Goal: Transaction & Acquisition: Book appointment/travel/reservation

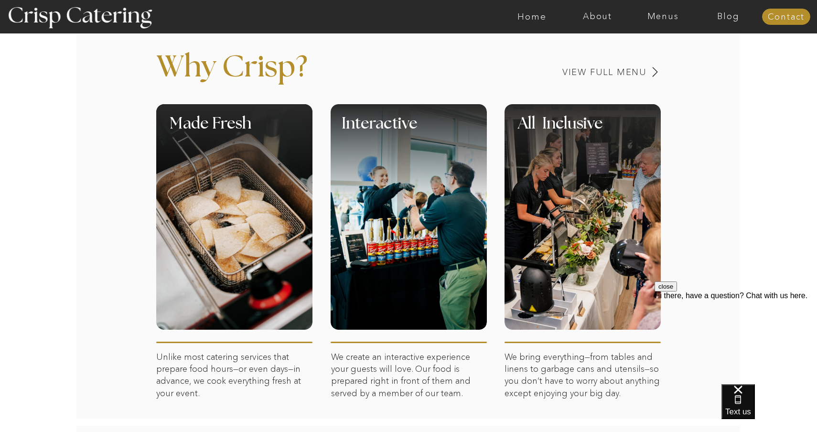
scroll to position [371, 0]
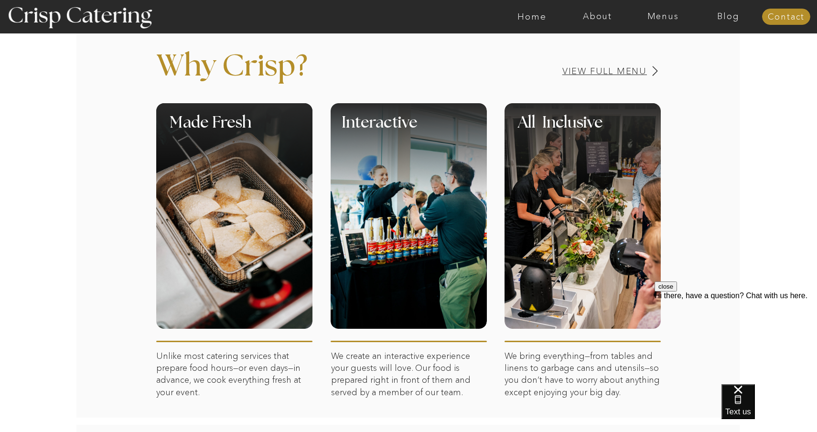
click at [619, 71] on h3 "View Full Menu" at bounding box center [572, 71] width 152 height 9
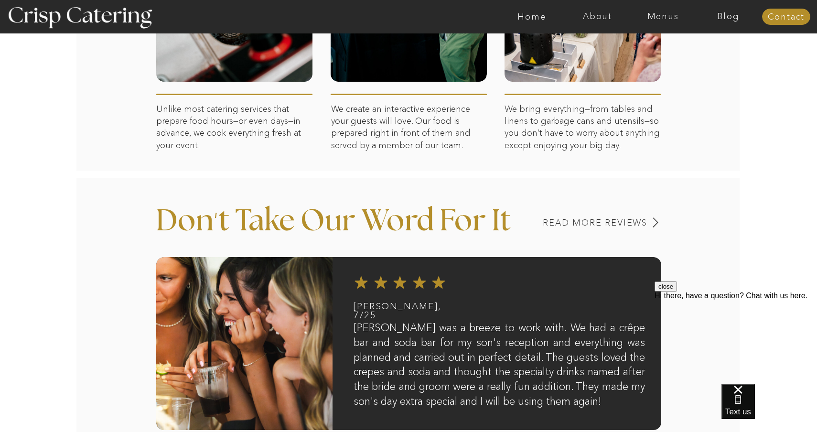
scroll to position [447, 0]
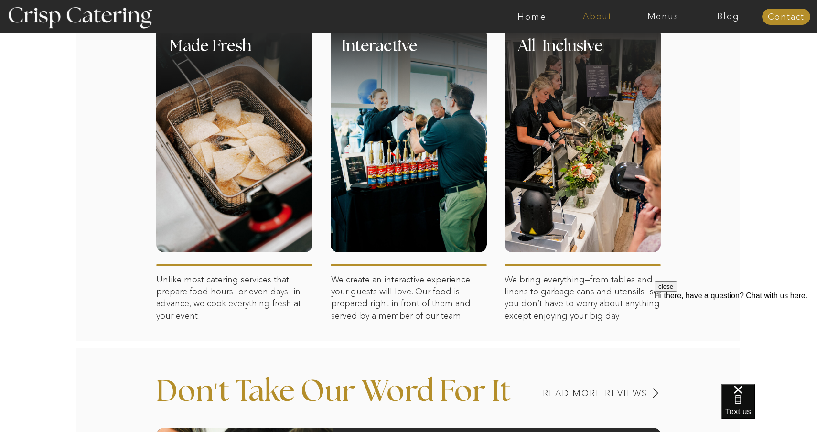
click at [598, 21] on nav "About" at bounding box center [597, 17] width 65 height 10
click at [587, 43] on nav "About Crisp" at bounding box center [600, 44] width 55 height 9
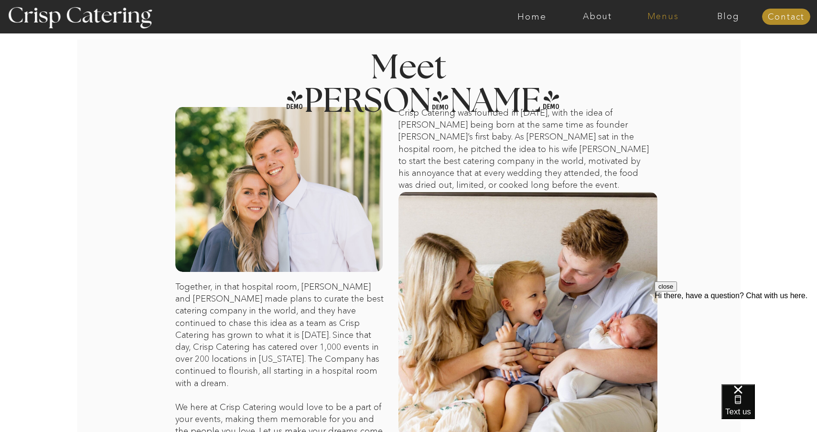
click at [671, 17] on nav "Menus" at bounding box center [663, 17] width 65 height 10
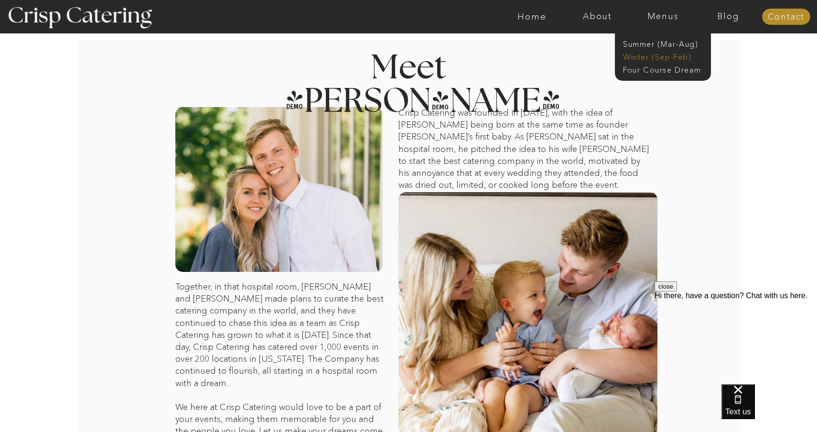
click at [649, 55] on nav "Winter (Sep-Feb)" at bounding box center [662, 56] width 78 height 9
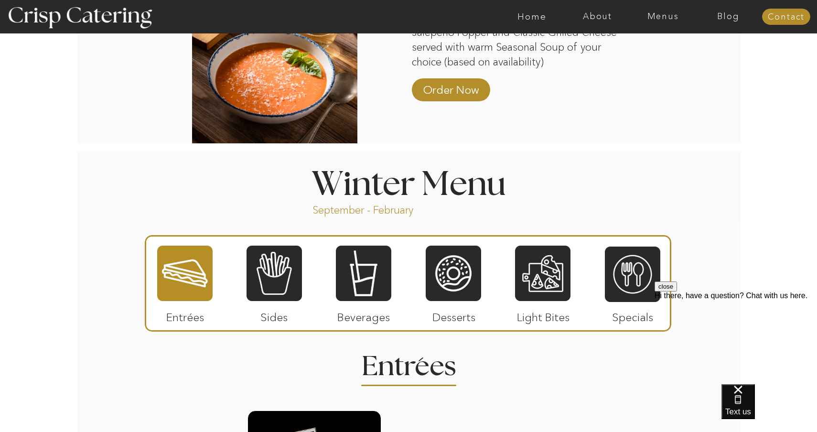
scroll to position [942, 0]
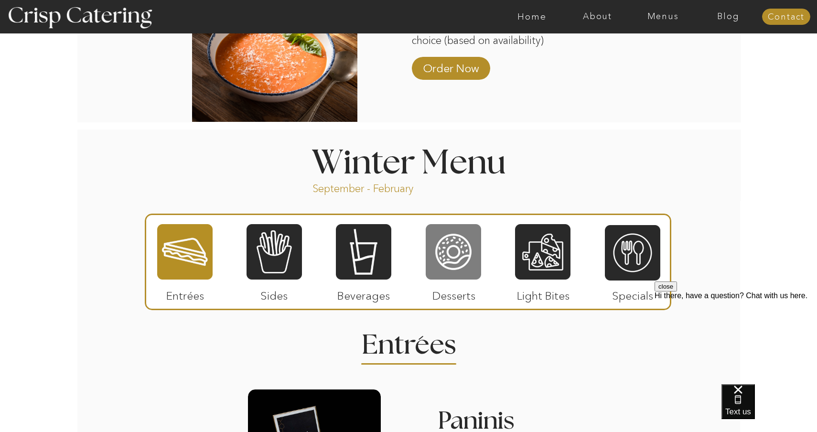
click at [458, 246] on div at bounding box center [453, 251] width 55 height 57
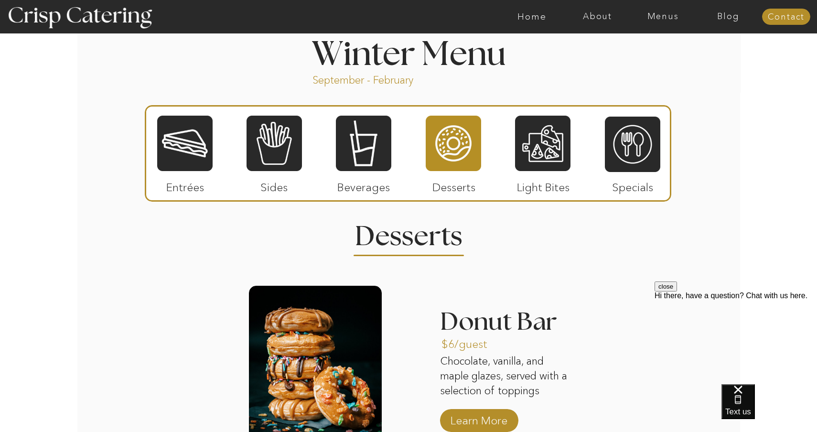
scroll to position [1022, 0]
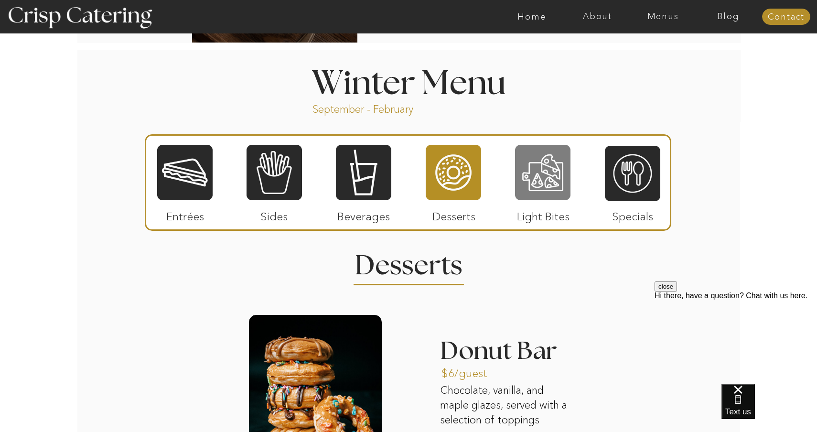
click at [546, 151] on div at bounding box center [542, 172] width 55 height 57
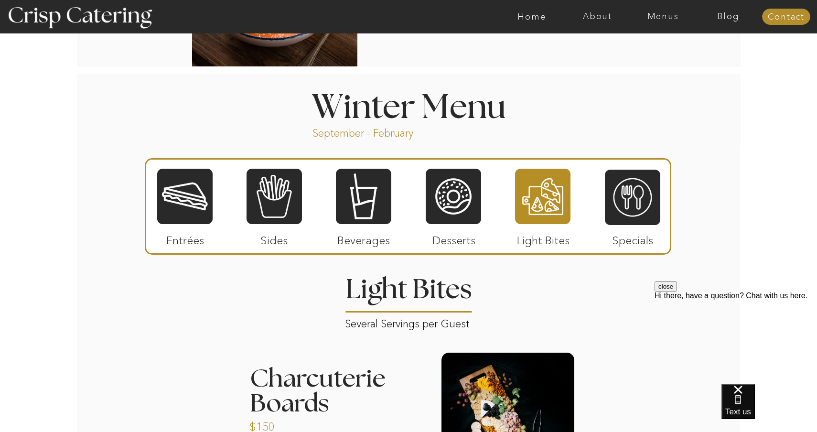
scroll to position [997, 0]
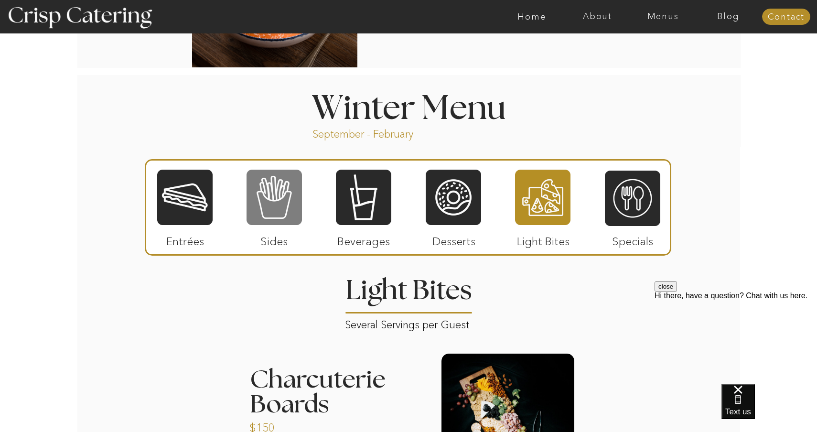
click at [247, 218] on div at bounding box center [274, 197] width 55 height 57
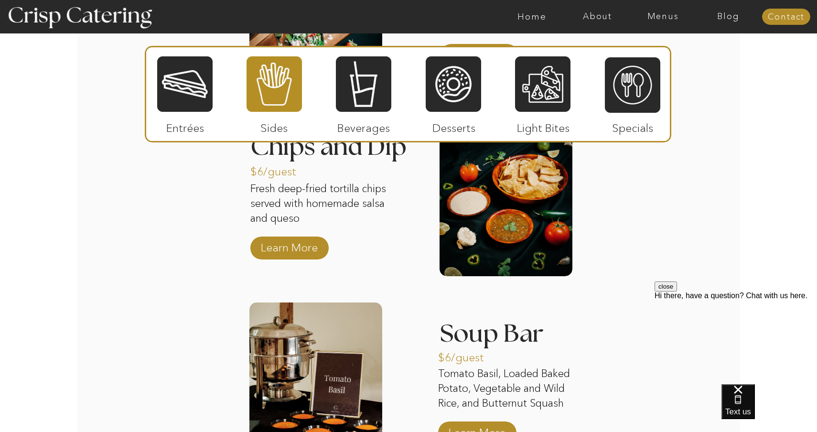
scroll to position [1524, 0]
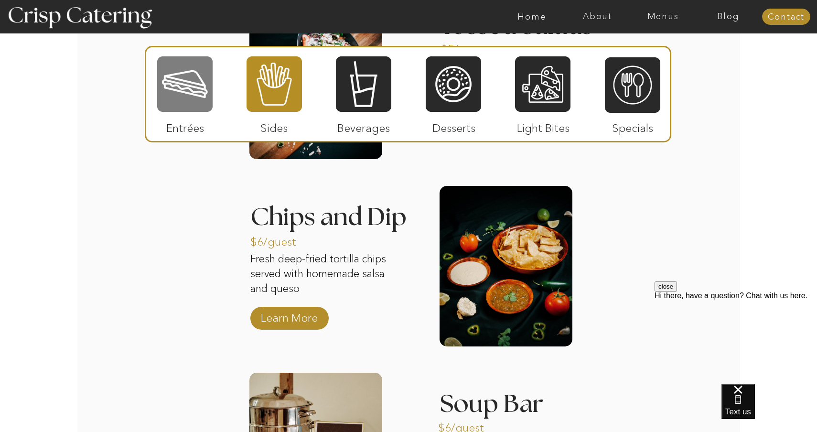
click at [196, 109] on div at bounding box center [184, 83] width 55 height 57
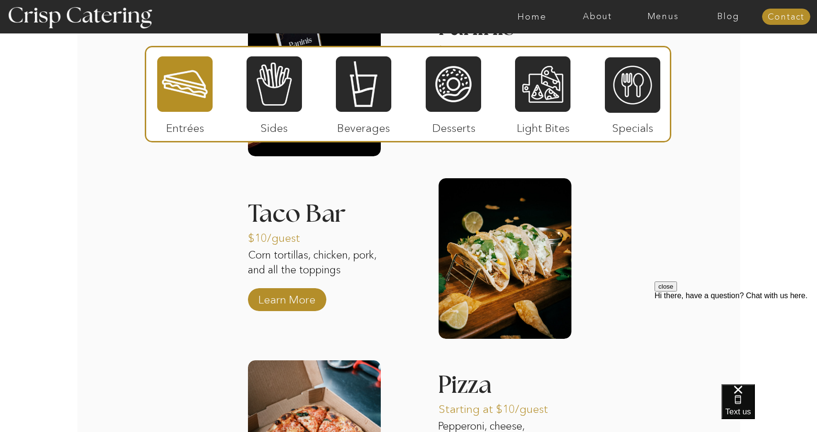
scroll to position [1316, 0]
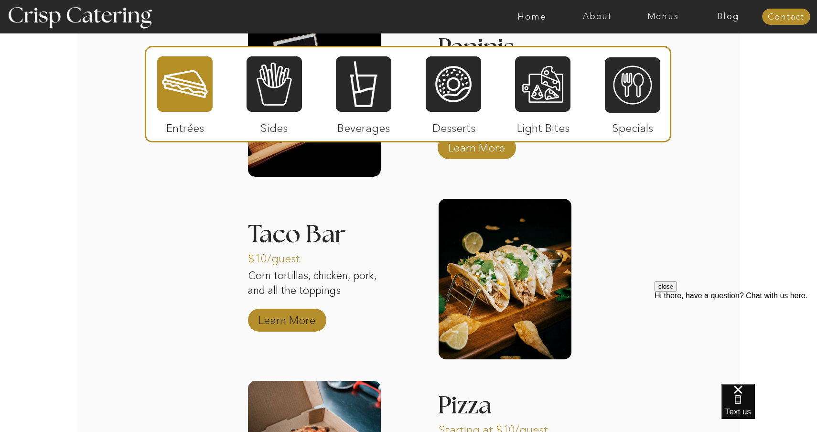
click at [305, 316] on p "Learn More" at bounding box center [287, 318] width 64 height 28
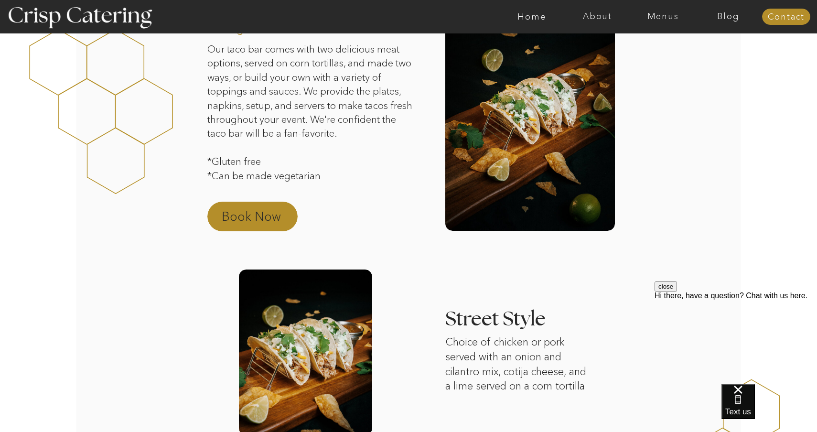
scroll to position [73, 0]
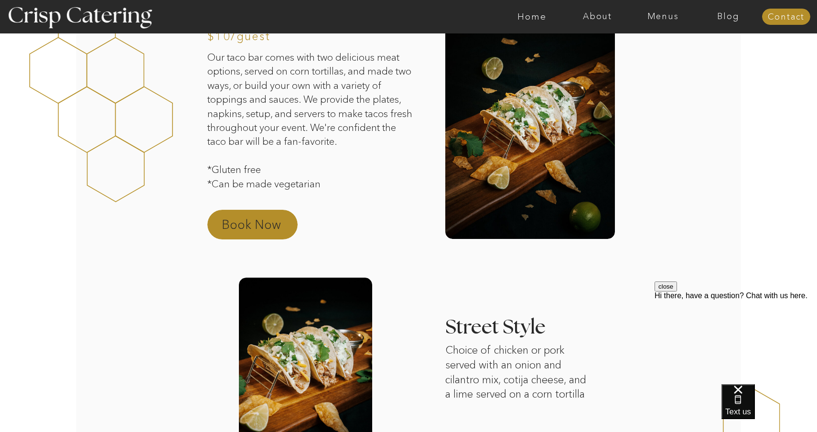
click at [252, 217] on p "Book Now" at bounding box center [264, 227] width 84 height 23
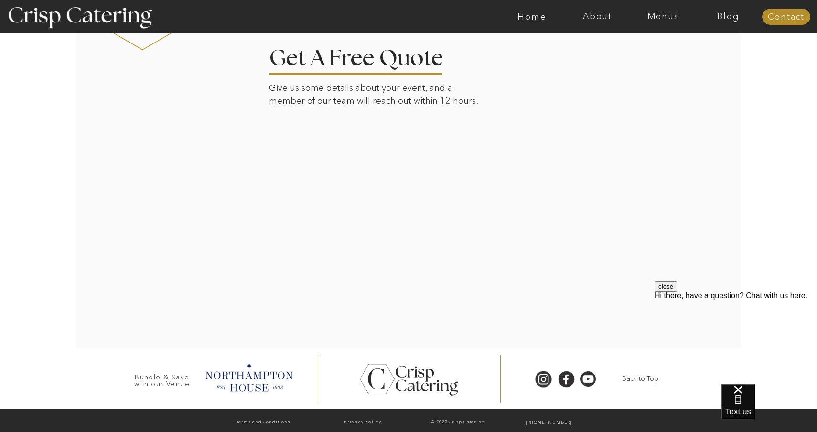
scroll to position [1019, 0]
